Goal: Task Accomplishment & Management: Manage account settings

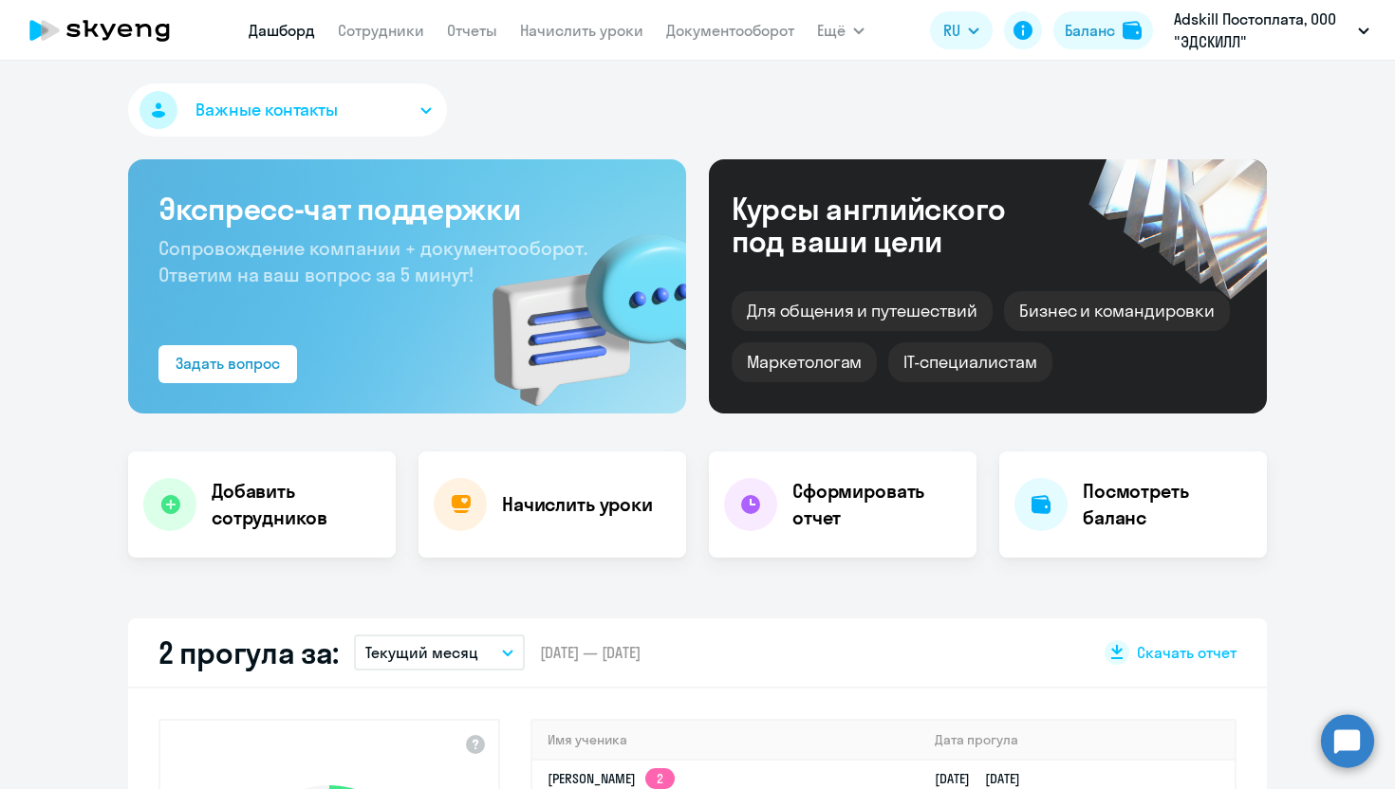
select select "30"
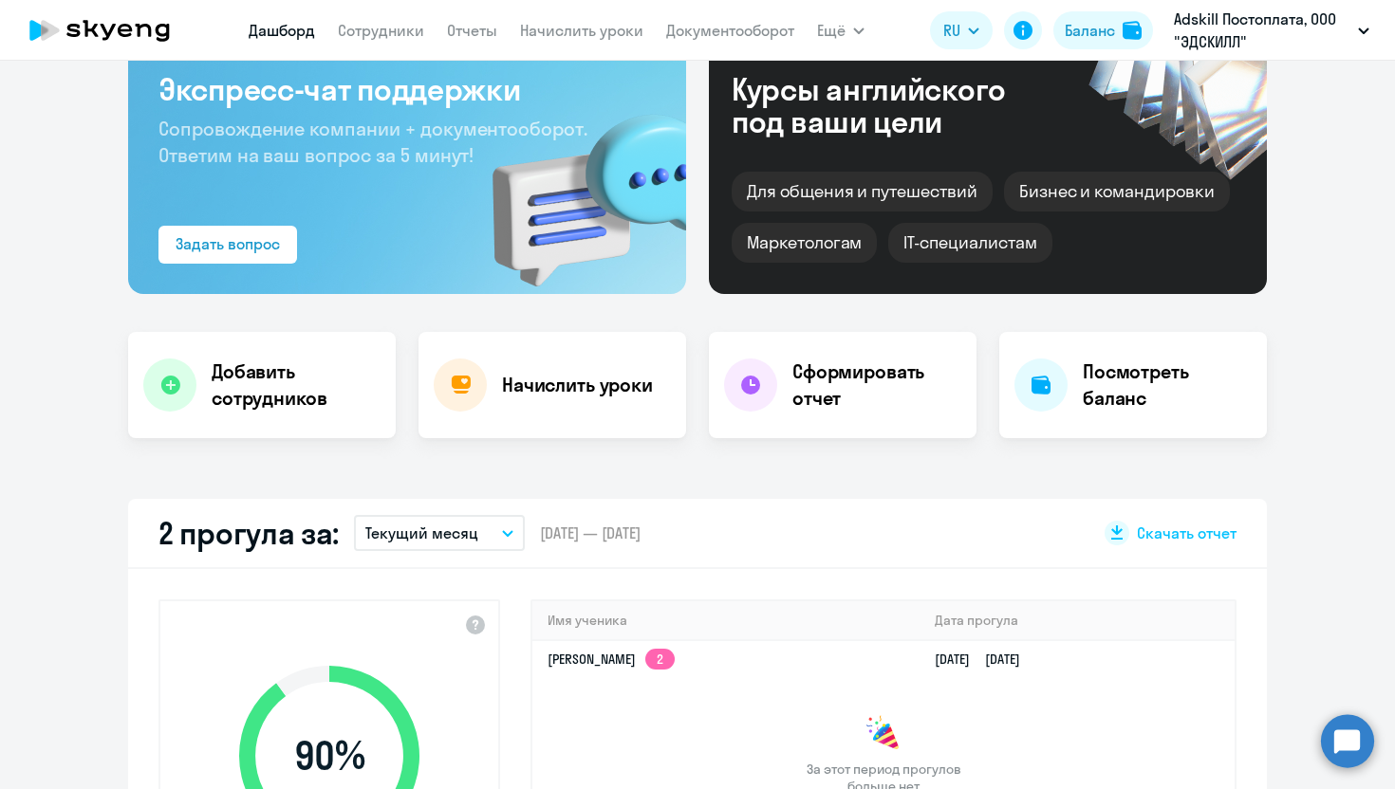
scroll to position [122, 0]
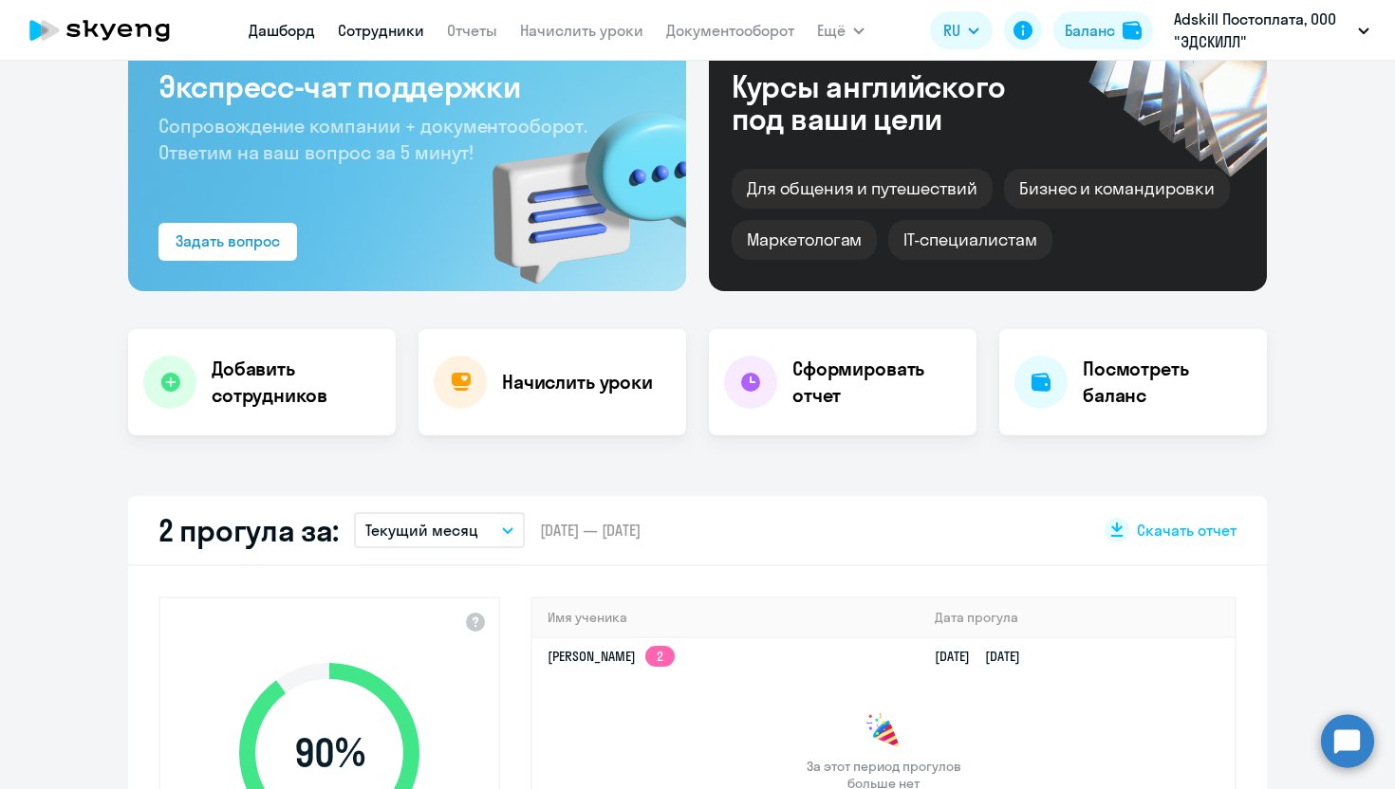
click at [378, 37] on link "Сотрудники" at bounding box center [381, 30] width 86 height 19
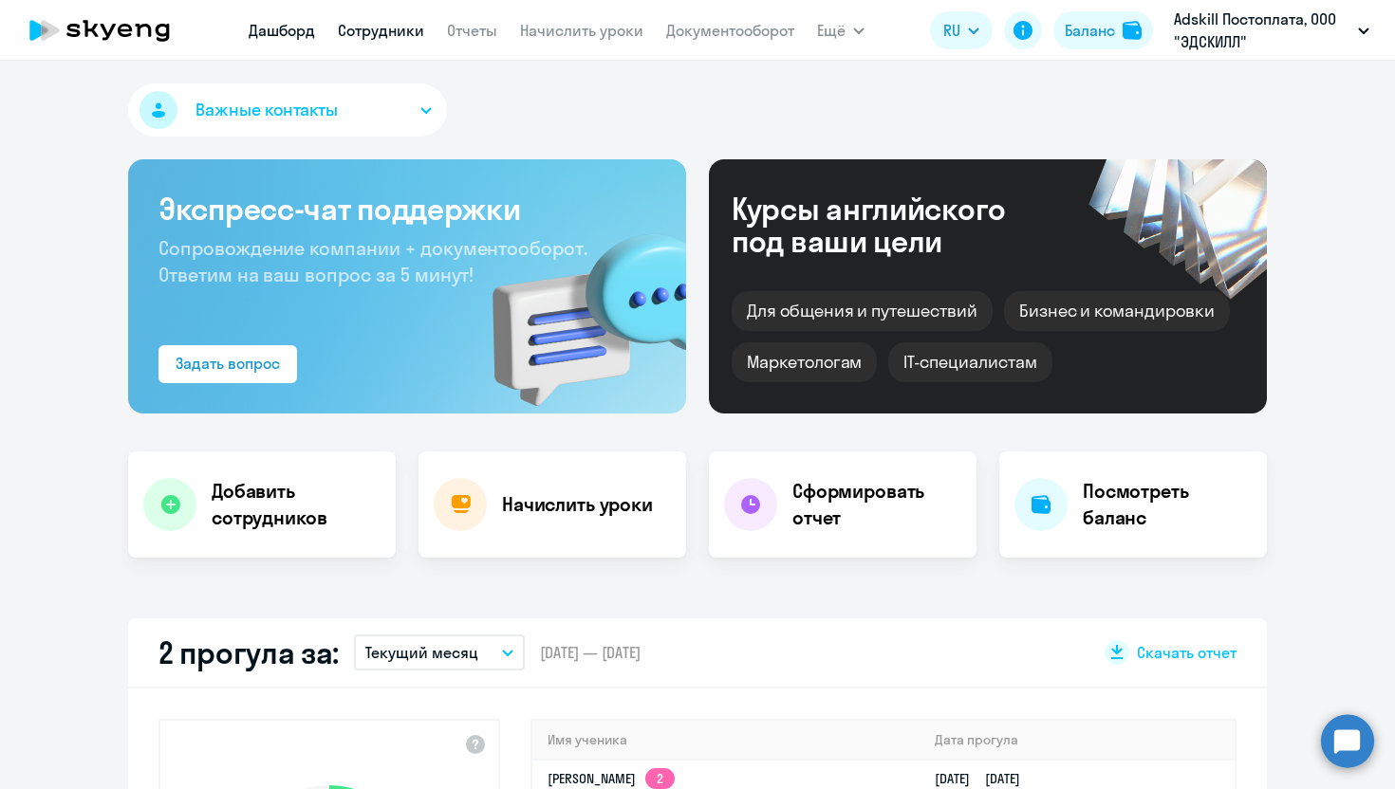
select select "30"
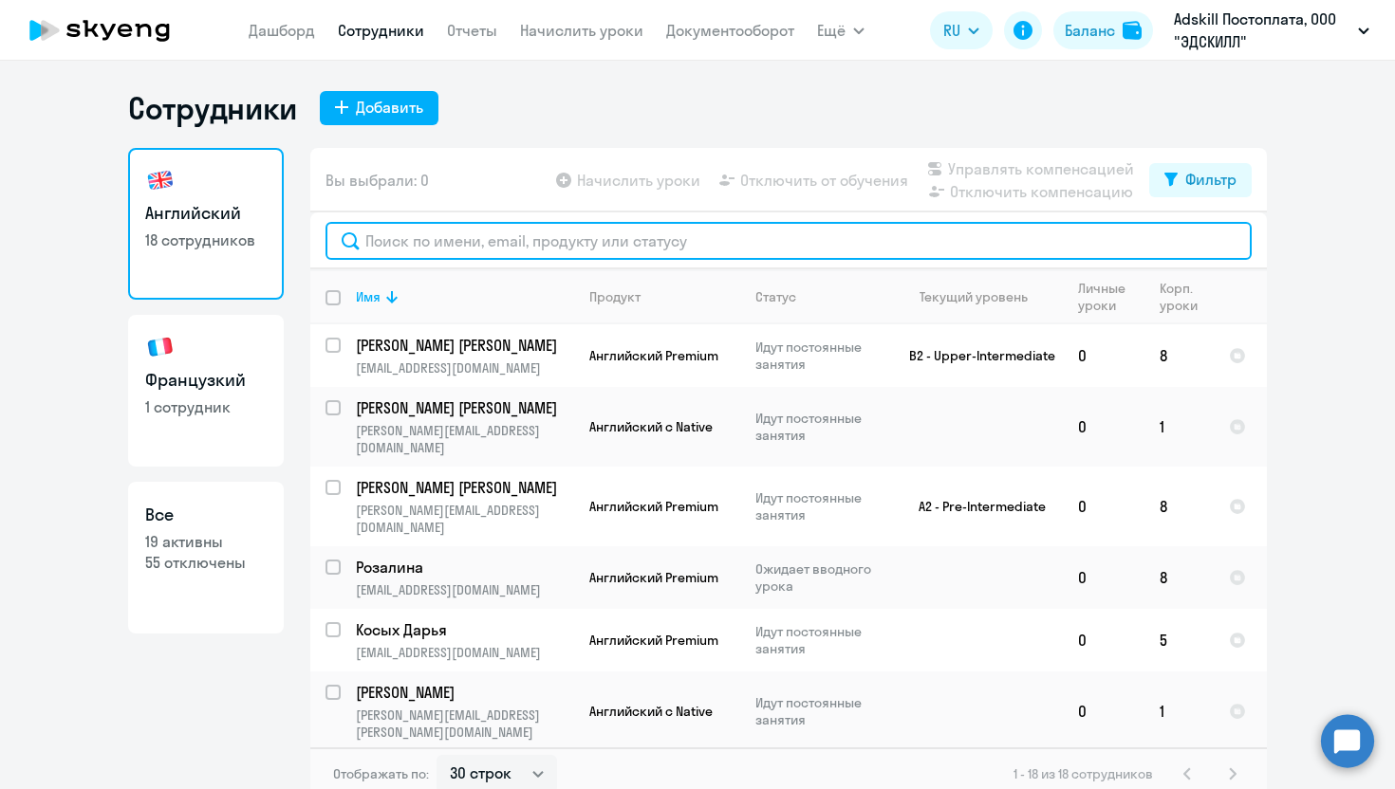
click at [455, 248] on input "text" at bounding box center [788, 241] width 926 height 38
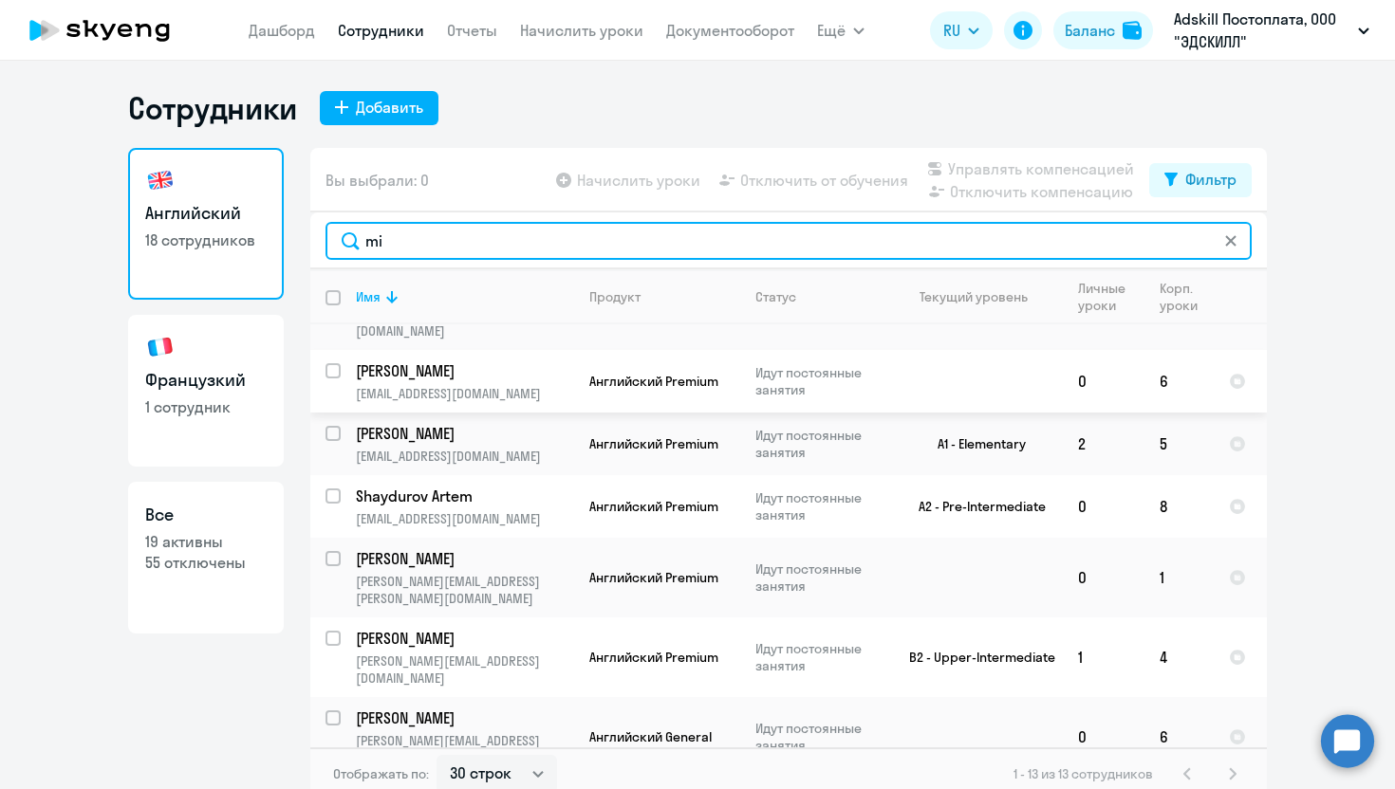
scroll to position [11, 0]
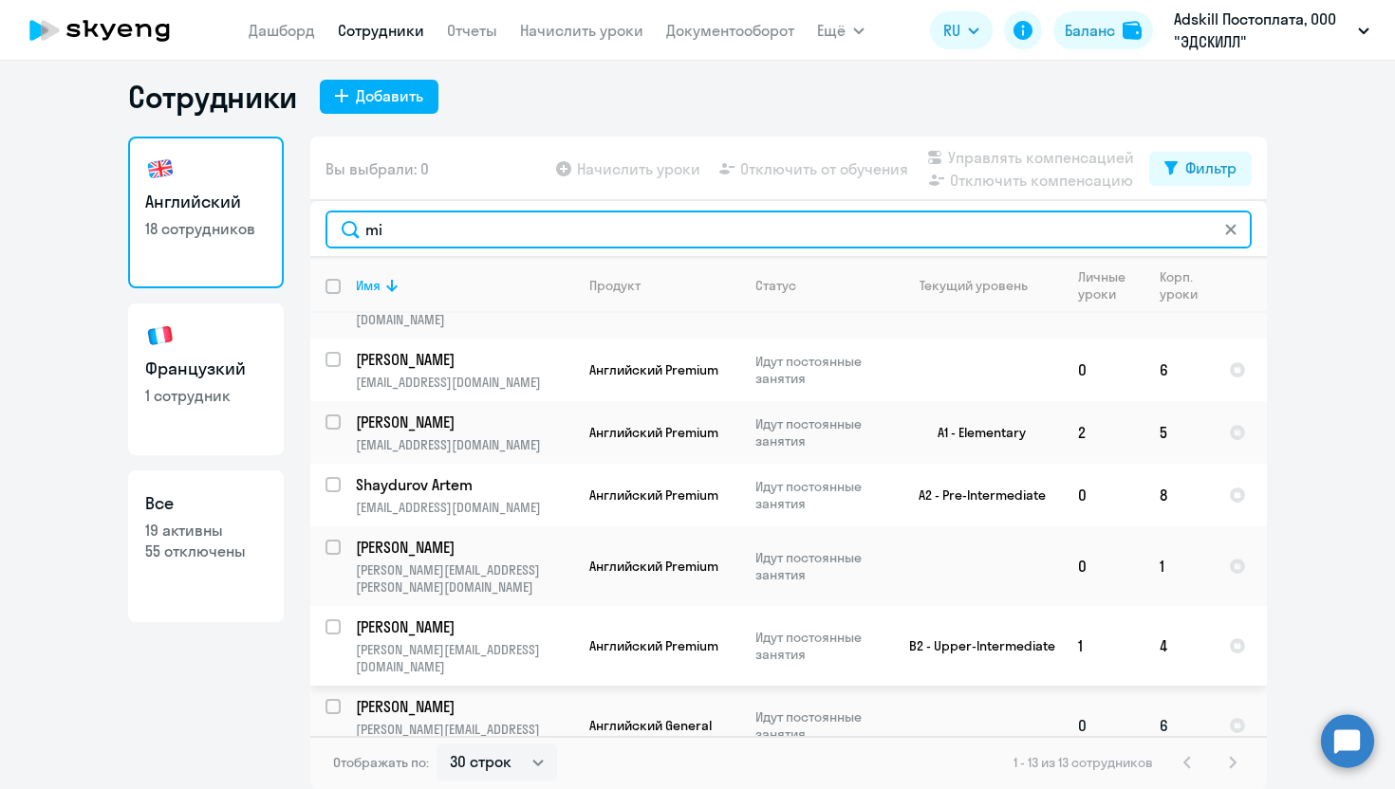
type input "mi"
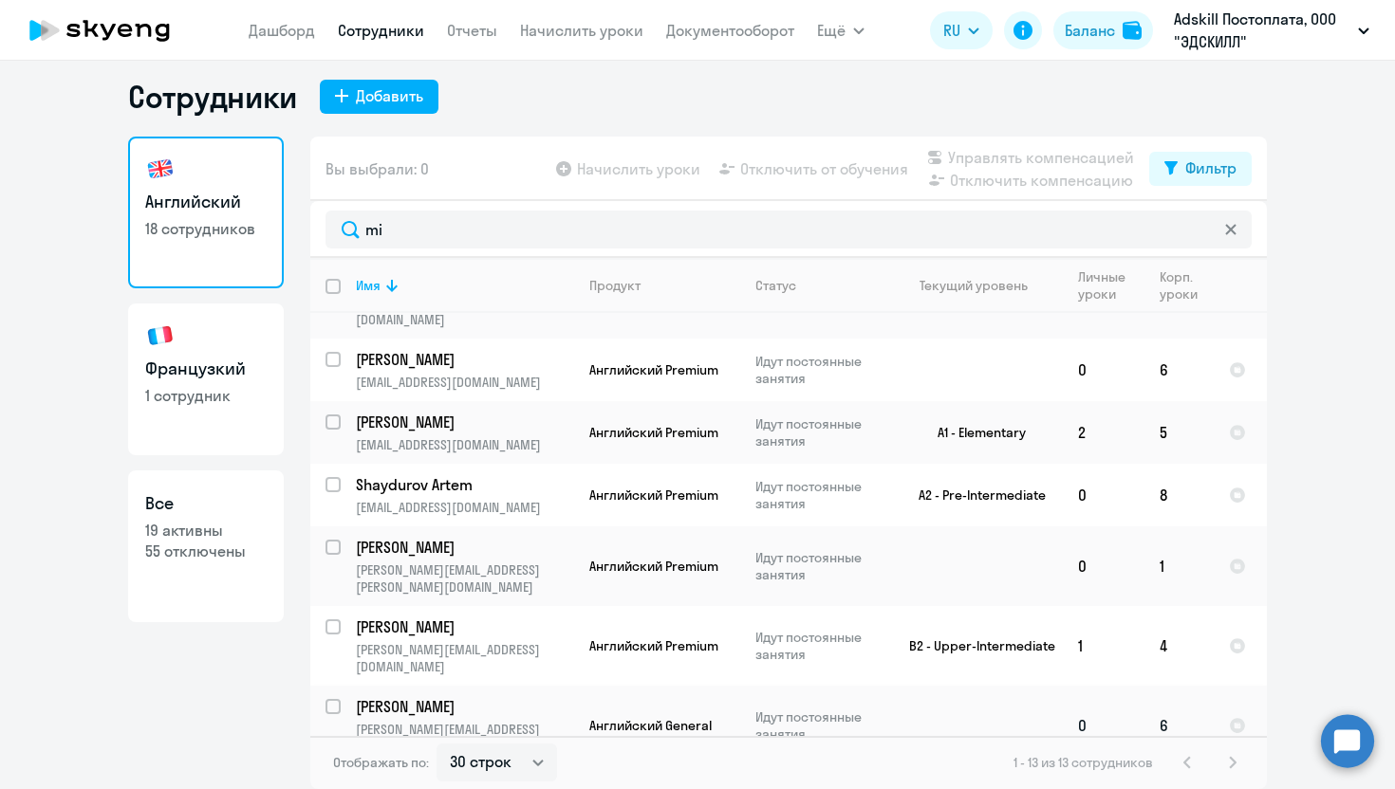
click at [337, 699] on input "select row 42670811" at bounding box center [344, 718] width 38 height 38
checkbox input "true"
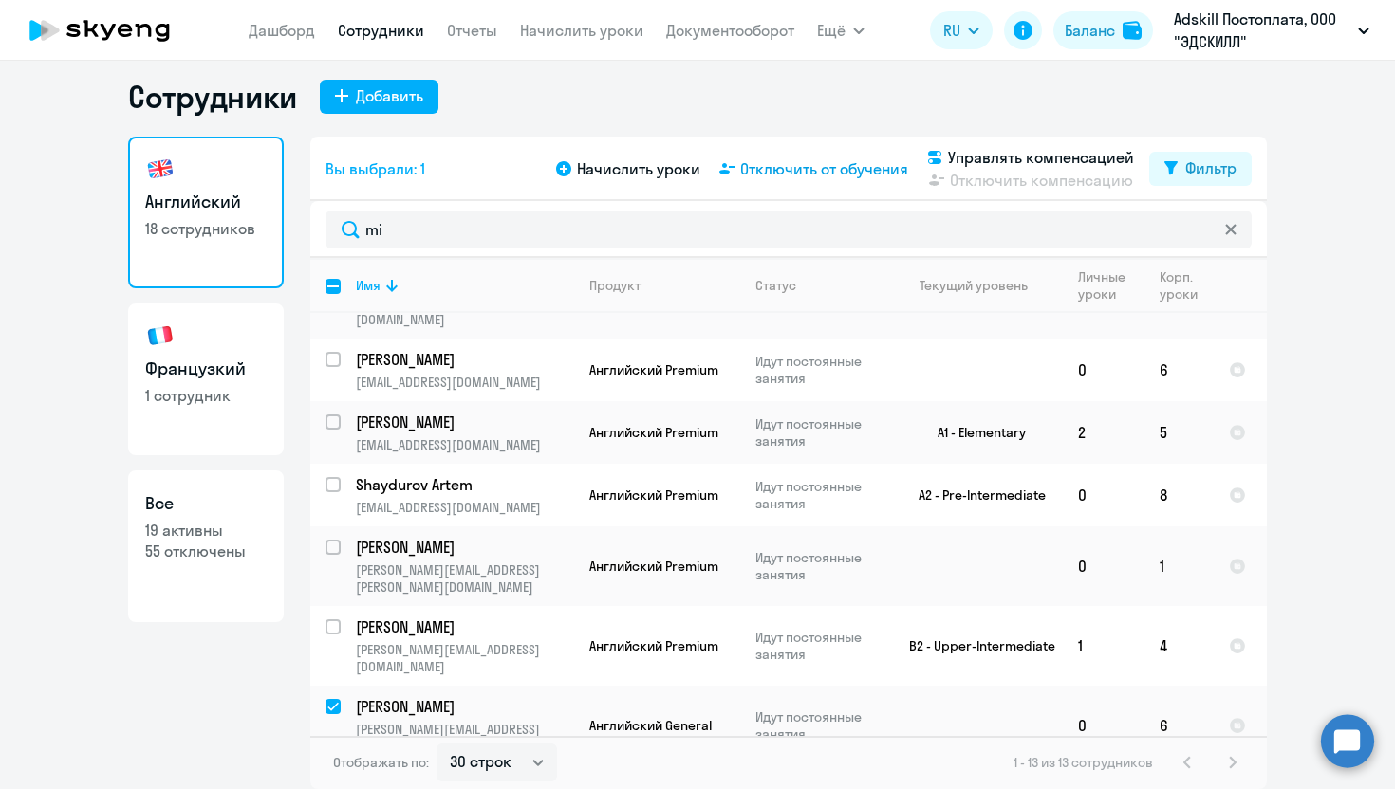
click at [794, 169] on span "Отключить от обучения" at bounding box center [824, 169] width 168 height 23
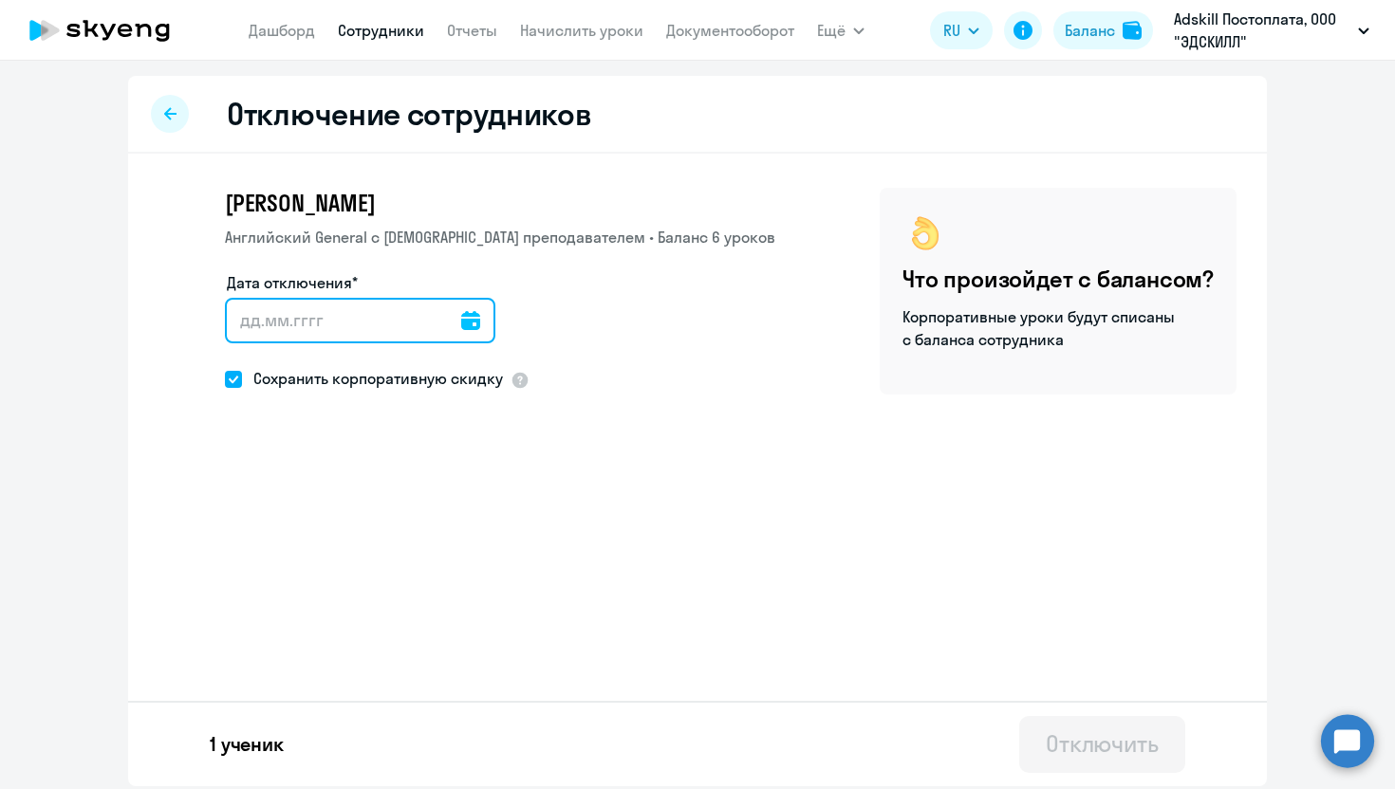
click at [396, 330] on input "Дата отключения*" at bounding box center [360, 321] width 270 height 46
click at [461, 322] on icon at bounding box center [470, 320] width 19 height 19
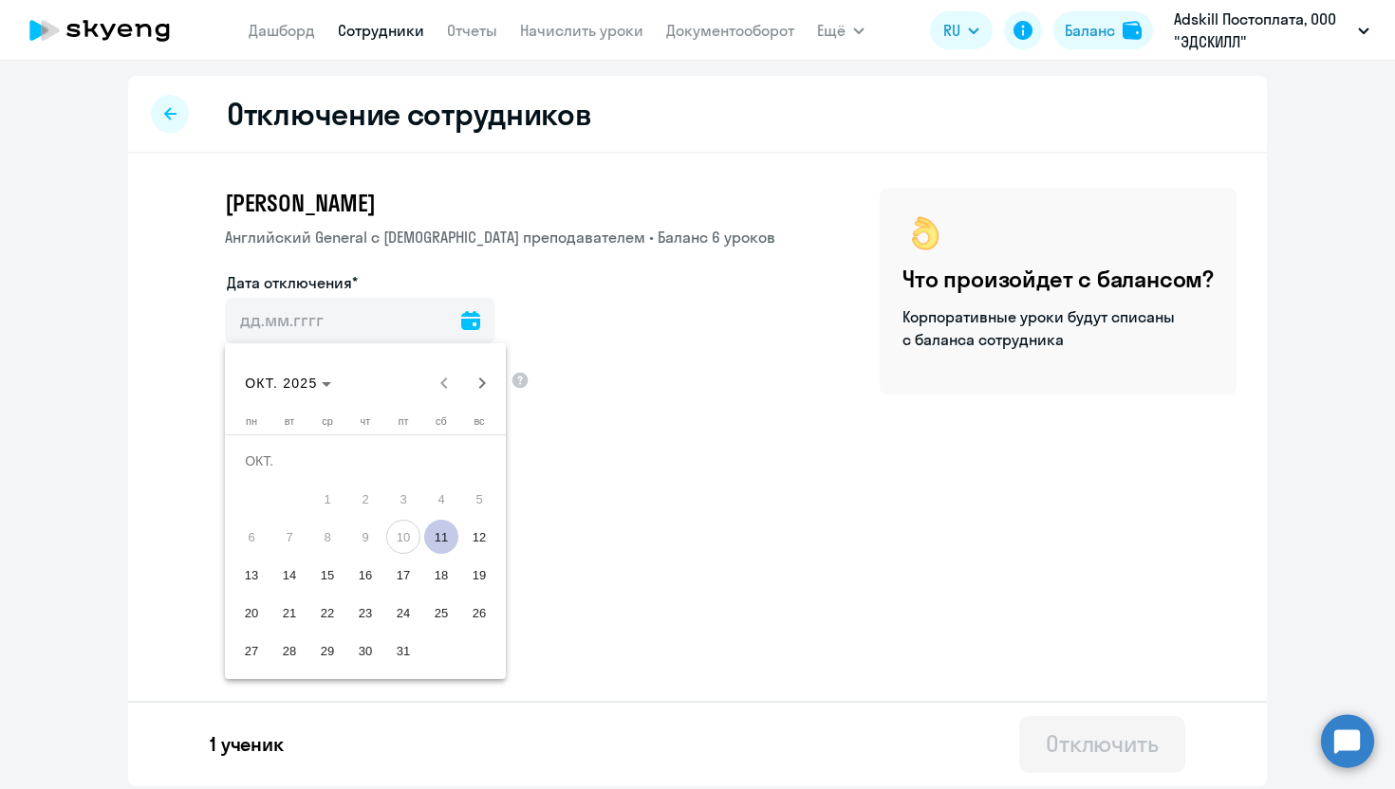
click at [440, 541] on span "11" at bounding box center [441, 537] width 34 height 34
type input "[DATE]"
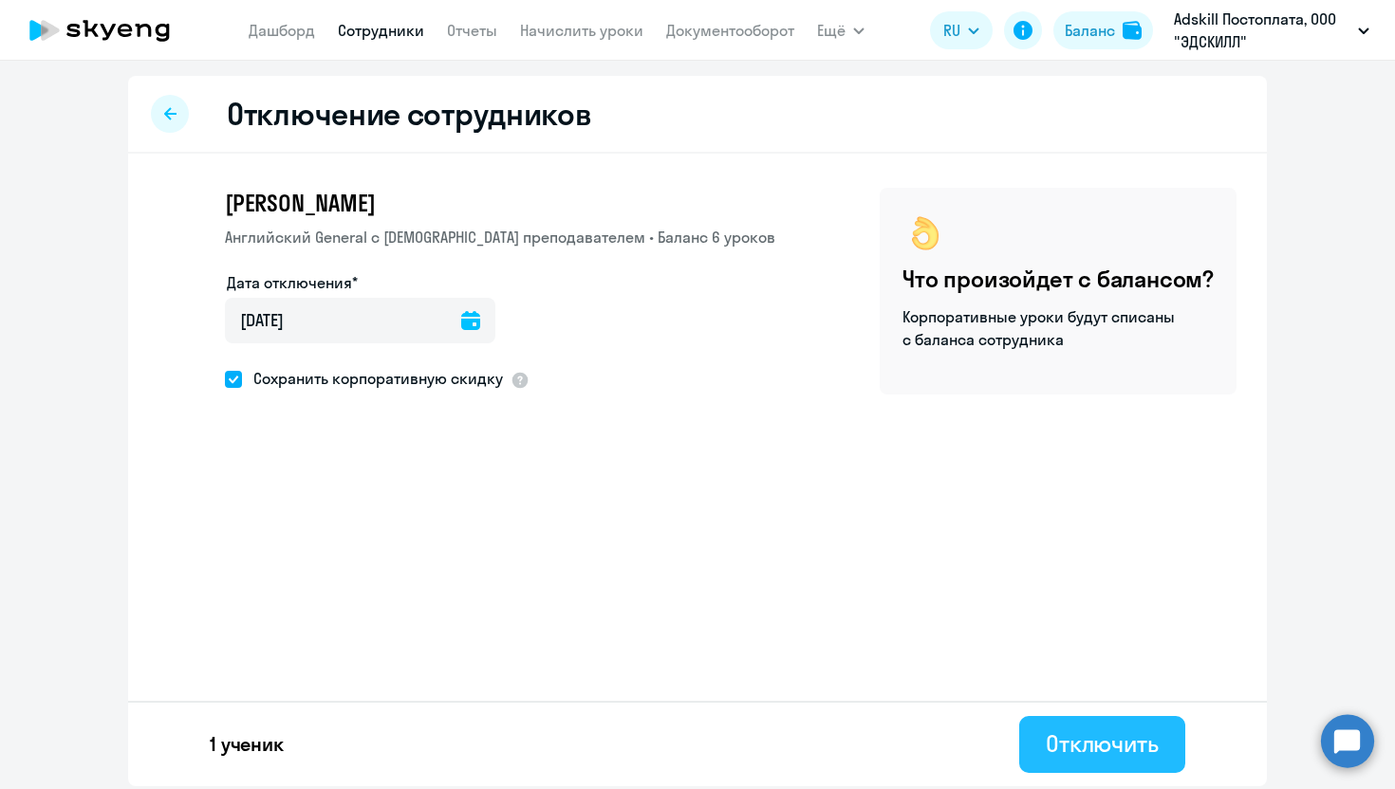
click at [1116, 745] on div "Отключить" at bounding box center [1102, 744] width 113 height 30
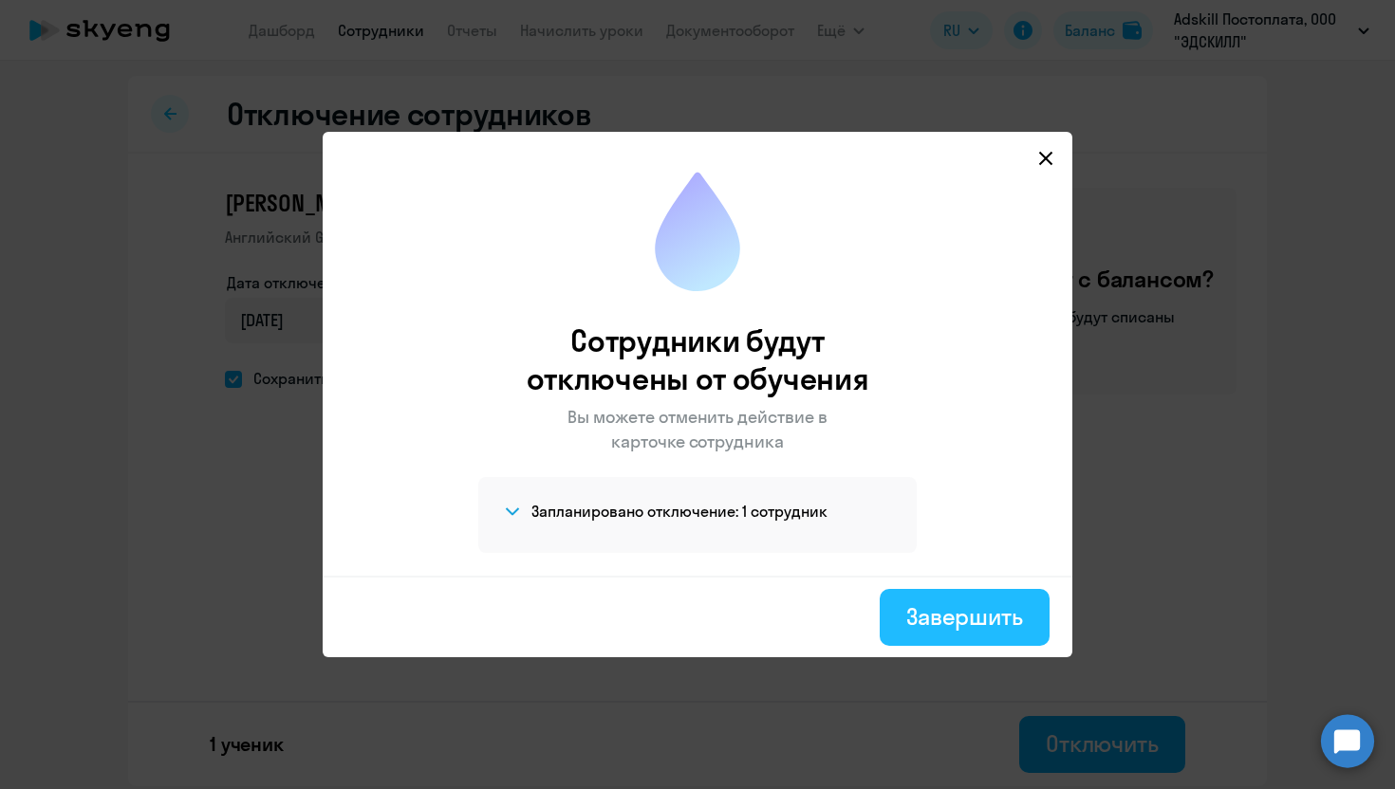
click at [961, 607] on div "Завершить" at bounding box center [964, 617] width 117 height 30
select select "30"
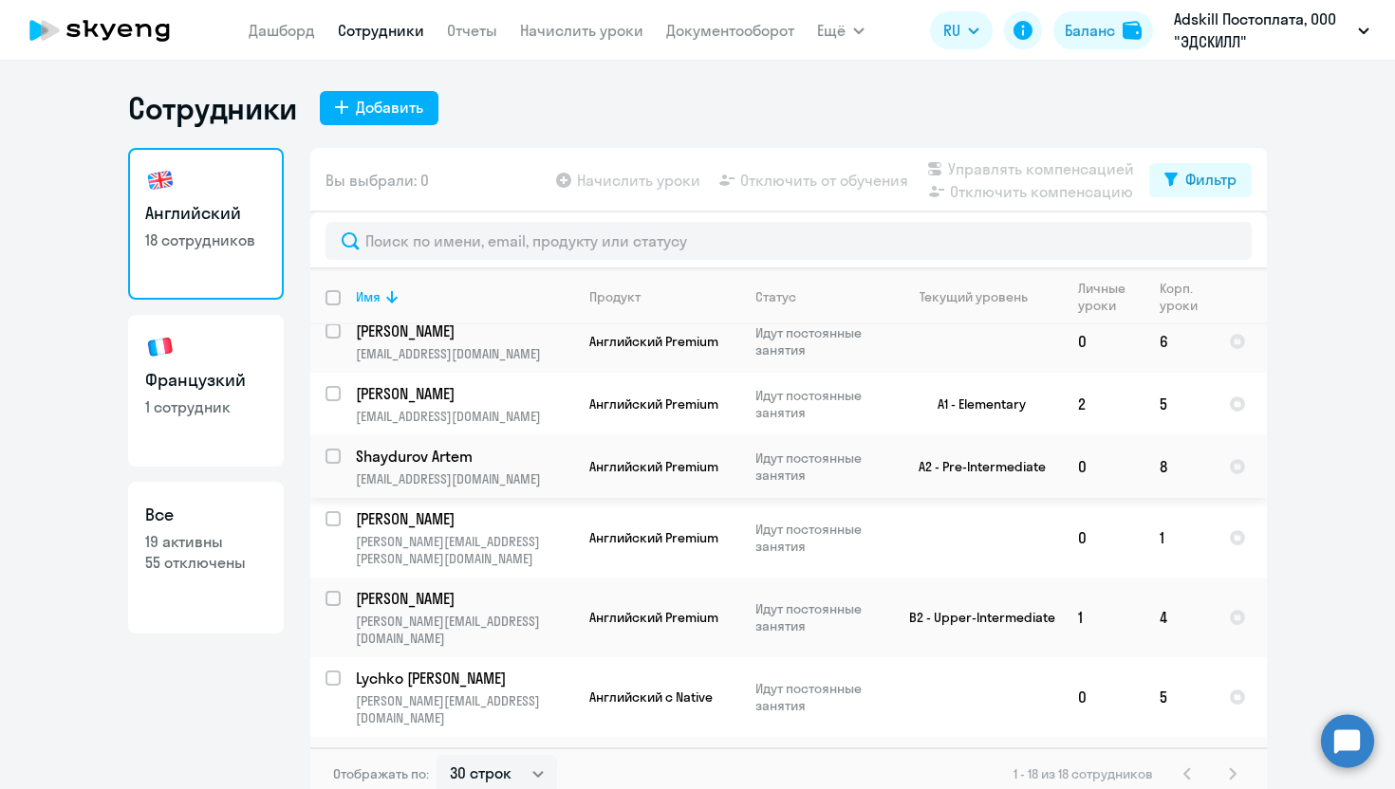
scroll to position [651, 0]
